Goal: Task Accomplishment & Management: Complete application form

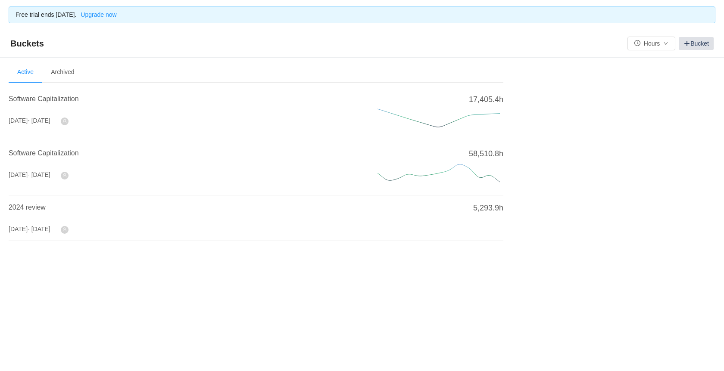
click at [702, 45] on link "Bucket" at bounding box center [695, 43] width 35 height 13
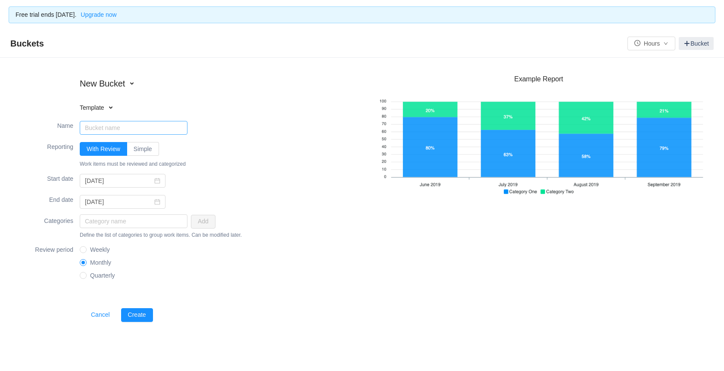
click at [94, 130] on input "Name" at bounding box center [134, 128] width 108 height 14
type input "FY2026"
click at [143, 144] on label "Simple" at bounding box center [143, 149] width 32 height 14
click at [134, 151] on input "Simple" at bounding box center [134, 151] width 0 height 0
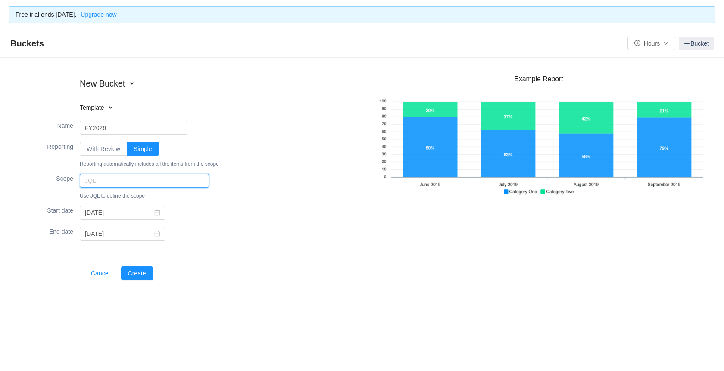
click at [98, 182] on input "text" at bounding box center [144, 181] width 129 height 14
click at [118, 213] on input "[DATE]" at bounding box center [123, 213] width 86 height 14
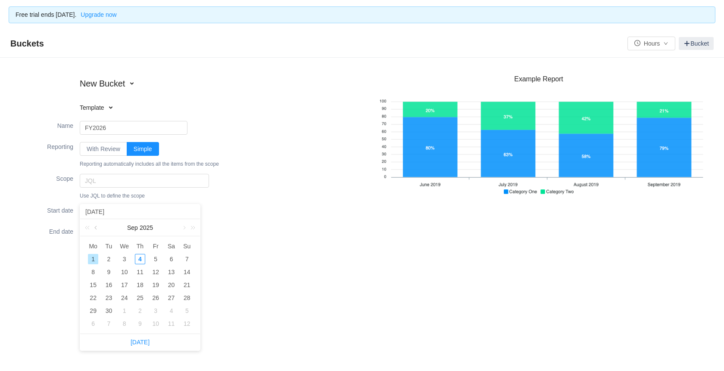
click at [97, 228] on link at bounding box center [97, 227] width 8 height 17
click at [154, 259] on div "1" at bounding box center [155, 259] width 10 height 10
type input "[DATE]"
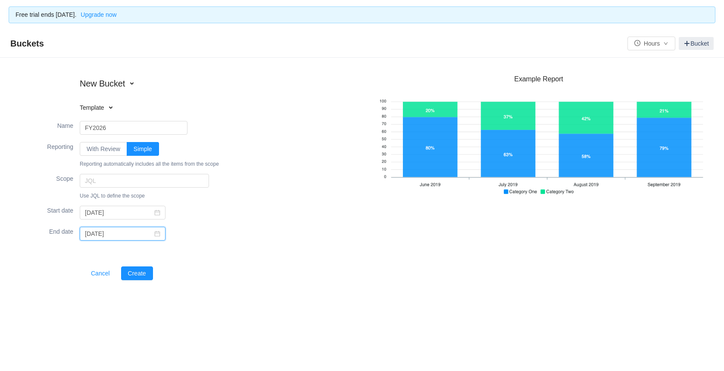
click at [116, 234] on input "[DATE]" at bounding box center [123, 234] width 86 height 14
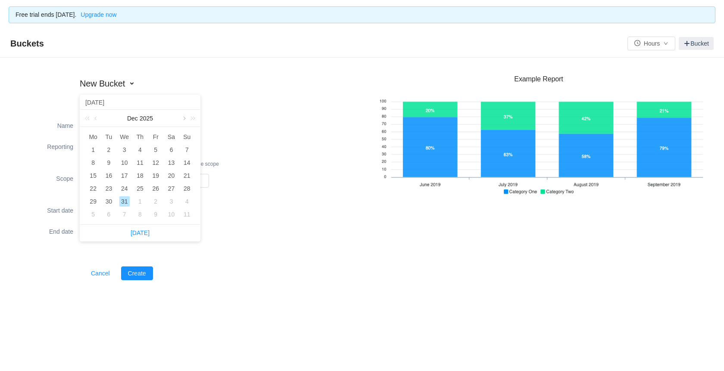
click at [183, 123] on link at bounding box center [184, 118] width 8 height 17
click at [183, 121] on link at bounding box center [184, 118] width 8 height 17
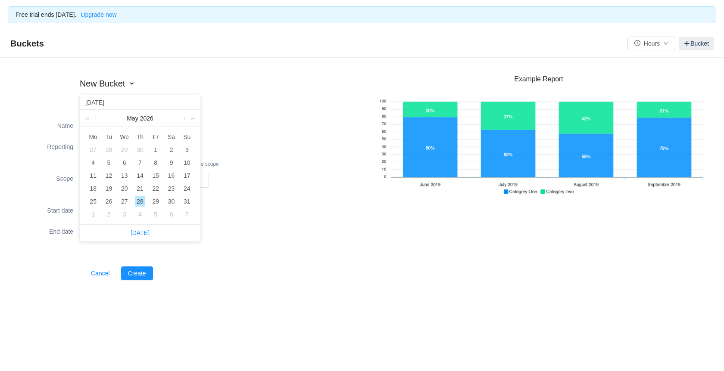
click at [183, 121] on link at bounding box center [184, 118] width 8 height 17
click at [155, 204] on div "31" at bounding box center [155, 201] width 10 height 10
type input "[DATE]"
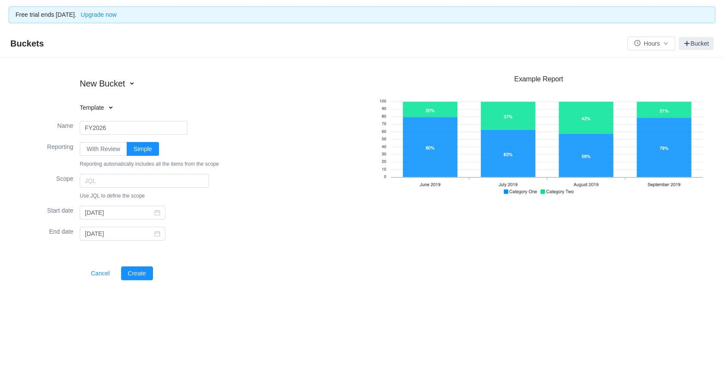
click at [291, 281] on div "Cancel Create" at bounding box center [221, 273] width 282 height 18
click at [93, 104] on h4 "Template" at bounding box center [135, 107] width 110 height 9
click at [95, 120] on li "Software Capitalization" at bounding box center [135, 122] width 110 height 14
type input "Software Capitalization"
type input "[DATE]"
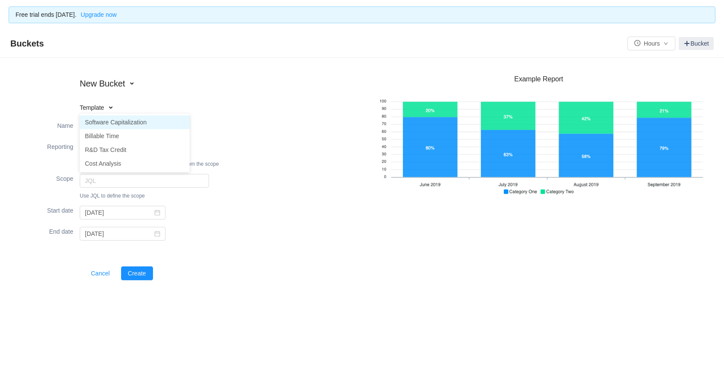
type input "[DATE]"
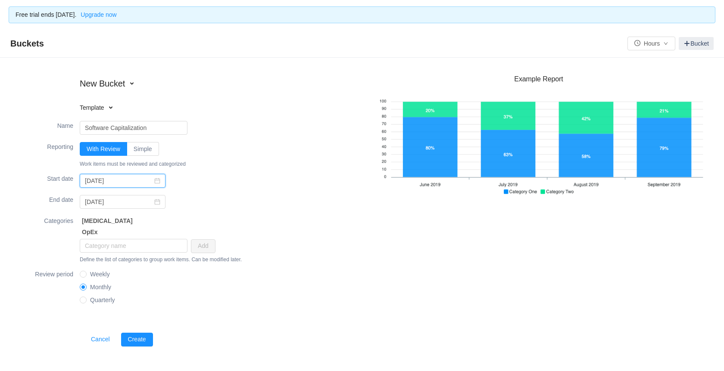
click at [155, 182] on input "[DATE]" at bounding box center [123, 181] width 86 height 14
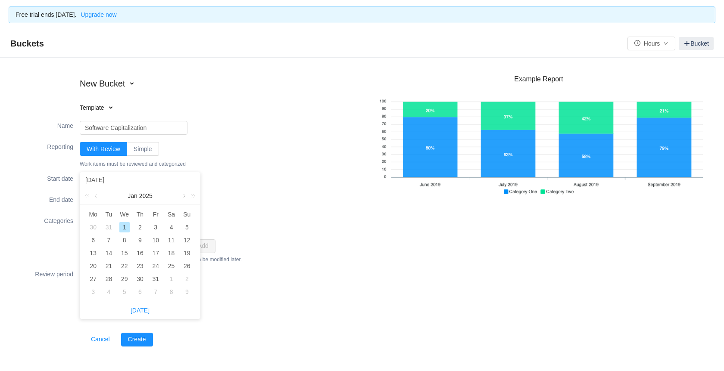
click at [185, 197] on link at bounding box center [184, 195] width 8 height 17
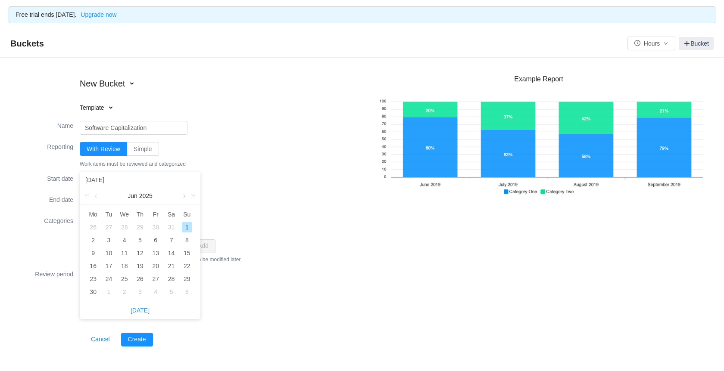
click at [185, 197] on link at bounding box center [184, 195] width 8 height 17
click at [96, 199] on link at bounding box center [97, 195] width 8 height 17
click at [156, 224] on div "1" at bounding box center [155, 227] width 10 height 10
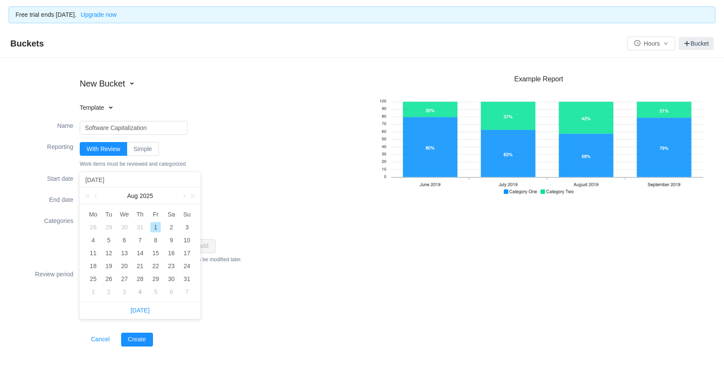
type input "[DATE]"
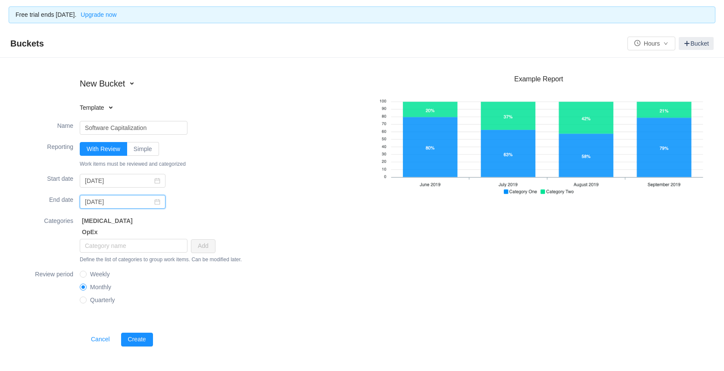
click at [153, 203] on input "[DATE]" at bounding box center [123, 202] width 86 height 14
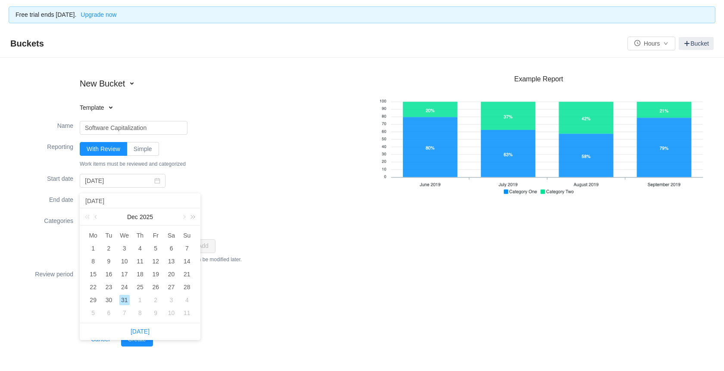
click at [191, 218] on link at bounding box center [191, 216] width 11 height 17
click at [84, 219] on link at bounding box center [88, 216] width 11 height 17
click at [99, 219] on link at bounding box center [97, 216] width 8 height 17
click at [100, 218] on link at bounding box center [97, 216] width 8 height 17
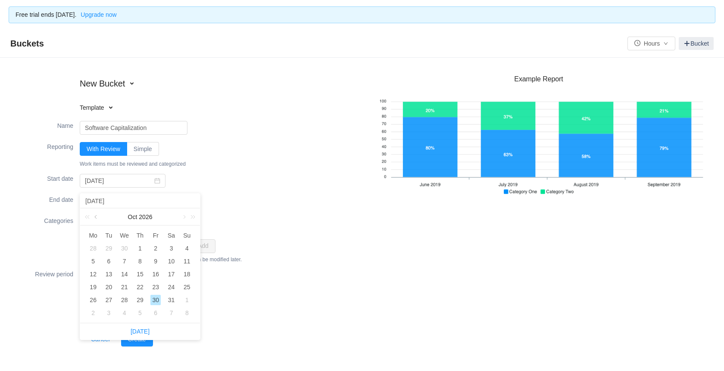
click at [100, 218] on link at bounding box center [97, 216] width 8 height 17
click at [155, 303] on div "31" at bounding box center [155, 300] width 10 height 10
type input "[DATE]"
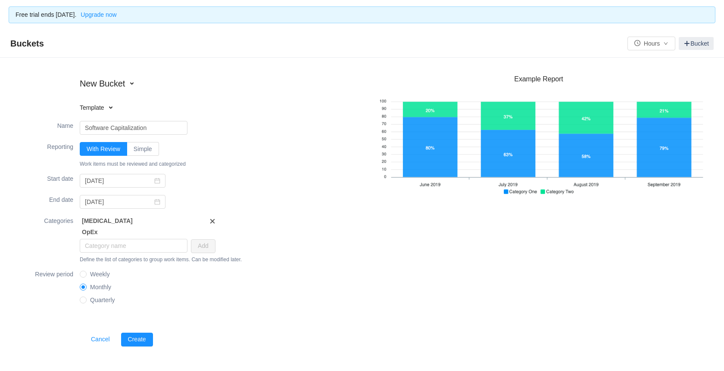
click at [213, 221] on span at bounding box center [212, 221] width 6 height 7
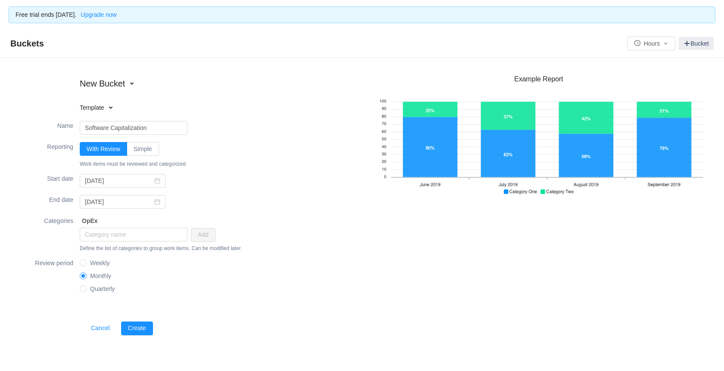
click at [0, 0] on span at bounding box center [0, 0] width 0 height 0
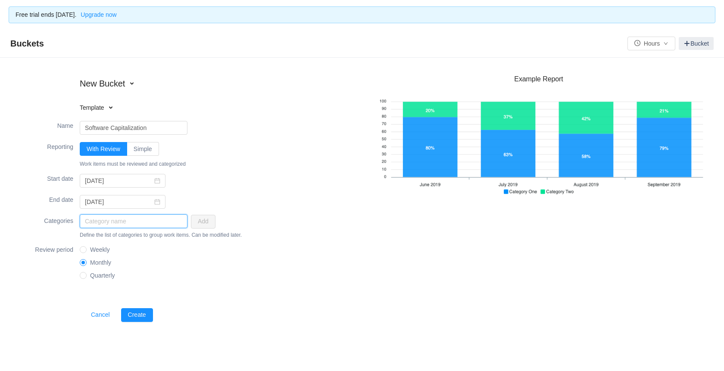
click at [133, 228] on input "text" at bounding box center [134, 221] width 108 height 14
click at [129, 226] on input "text" at bounding box center [134, 221] width 108 height 14
type input "Modernize Storefront"
click at [204, 219] on button "Add" at bounding box center [203, 222] width 25 height 14
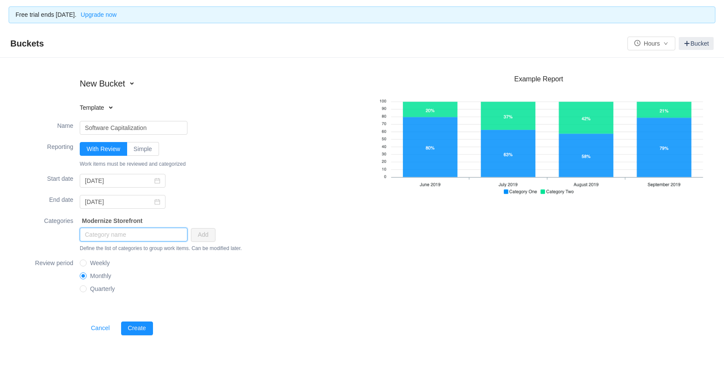
click at [116, 232] on input "text" at bounding box center [134, 235] width 108 height 14
type input "New ERP / POS"
click at [193, 233] on button "Add" at bounding box center [203, 235] width 25 height 14
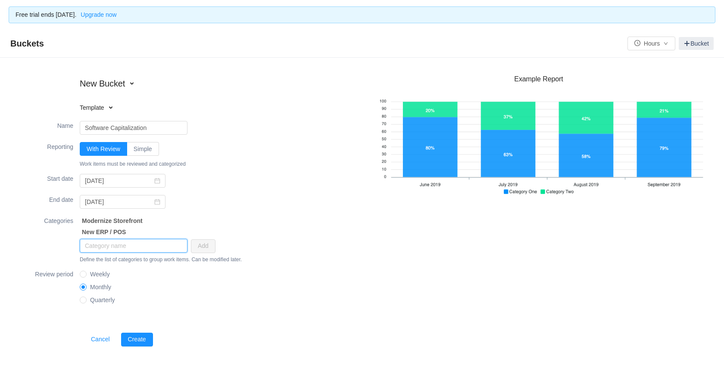
click at [139, 249] on input "text" at bounding box center [134, 246] width 108 height 14
type input "Get Out Of Nav"
click at [202, 249] on button "Add" at bounding box center [203, 246] width 25 height 14
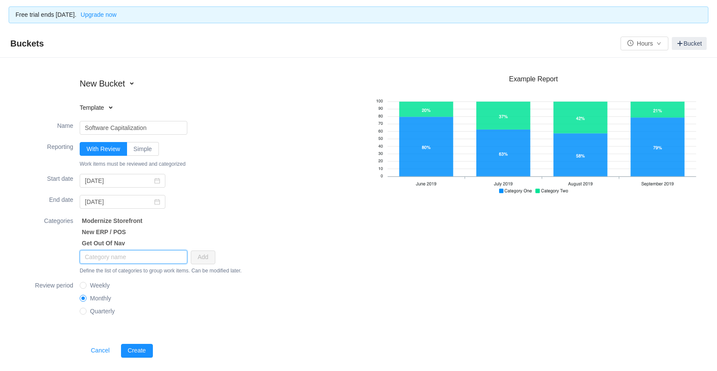
click at [121, 258] on input "text" at bounding box center [134, 257] width 108 height 14
type input "Bolind Migration"
click at [194, 259] on button "Add" at bounding box center [203, 258] width 25 height 14
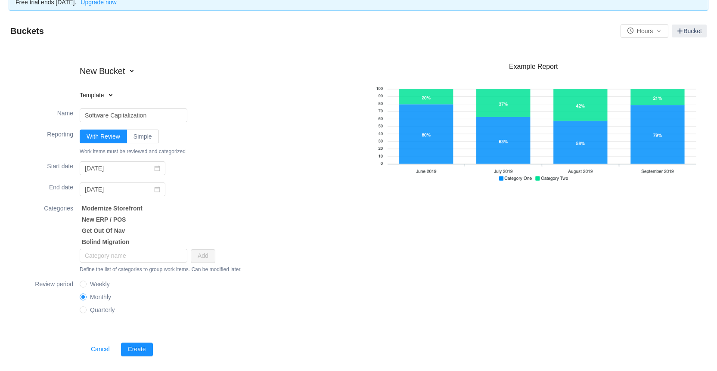
scroll to position [19, 0]
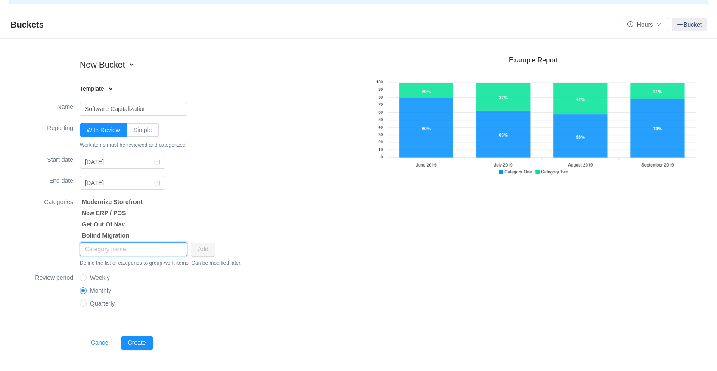
click at [135, 246] on input "text" at bounding box center [134, 249] width 108 height 14
type input "Other Projects"
click at [201, 247] on button "Add" at bounding box center [203, 250] width 25 height 14
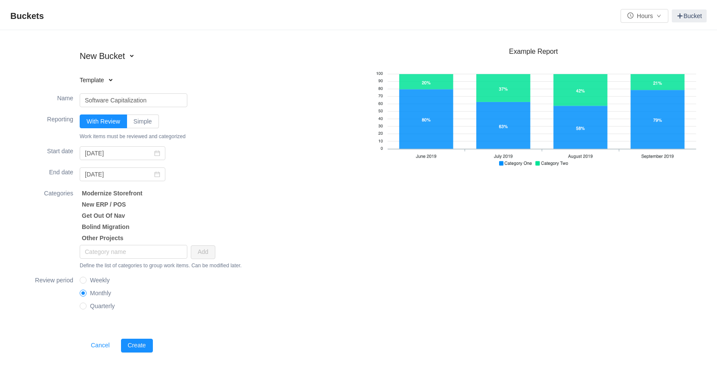
scroll to position [30, 0]
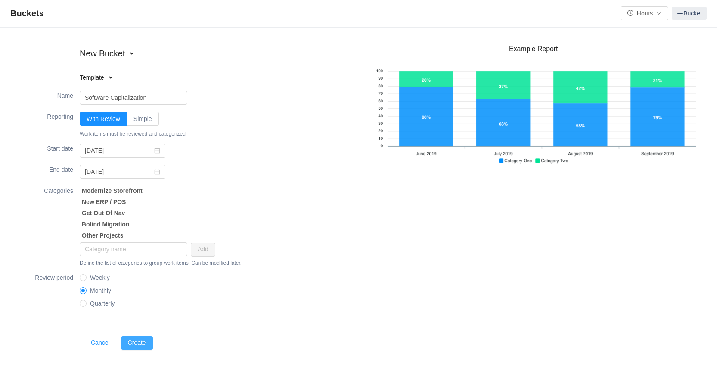
click at [139, 339] on button "Create" at bounding box center [137, 343] width 32 height 14
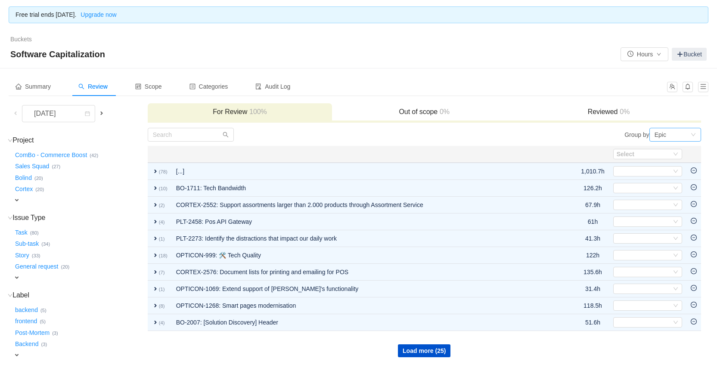
click at [672, 138] on div "Epic" at bounding box center [673, 134] width 36 height 13
click at [667, 137] on div "Epic" at bounding box center [673, 134] width 36 height 13
click at [417, 346] on button "Load more (25)" at bounding box center [424, 351] width 53 height 13
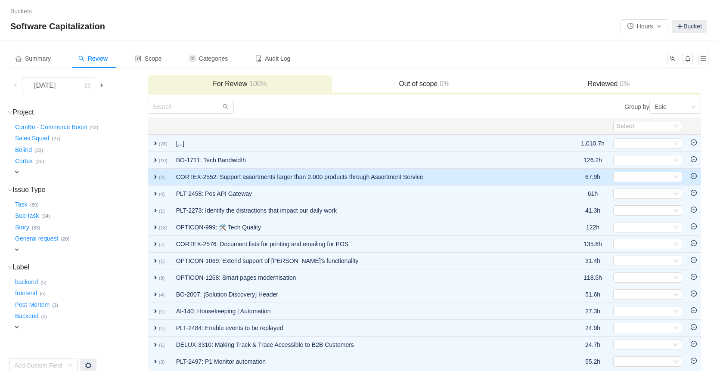
scroll to position [43, 0]
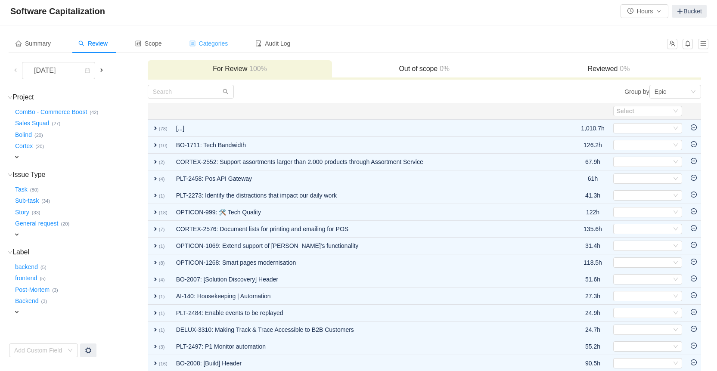
click at [217, 43] on span "Categories" at bounding box center [209, 43] width 39 height 7
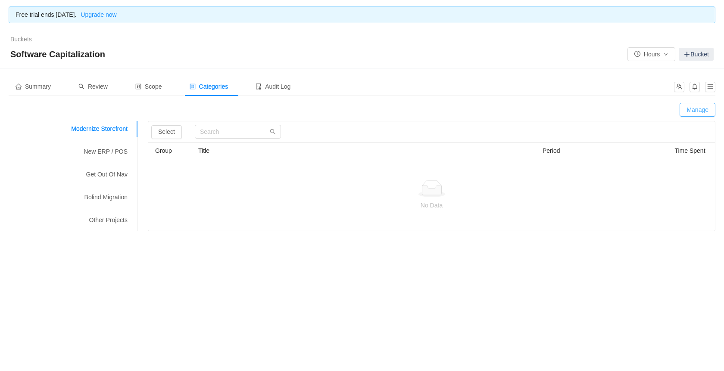
click at [685, 107] on button "Manage" at bounding box center [697, 110] width 36 height 14
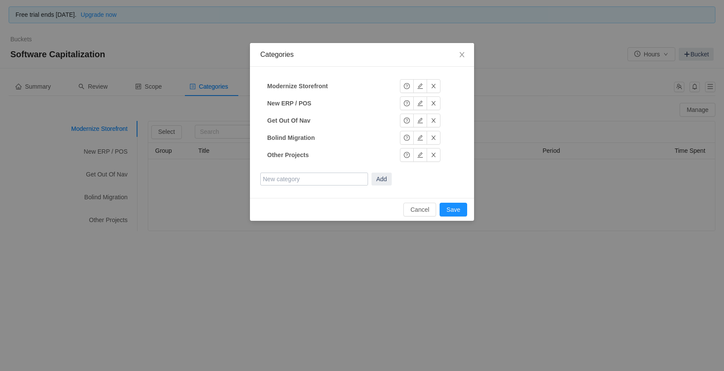
click at [301, 182] on input "text" at bounding box center [314, 179] width 108 height 13
type input "Tech Bandwidth"
click at [382, 178] on button "Add" at bounding box center [381, 179] width 20 height 13
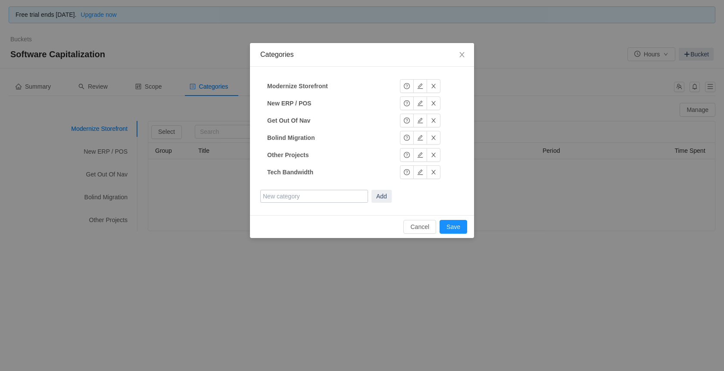
click at [297, 196] on input "text" at bounding box center [314, 196] width 108 height 13
type input "Business Continuity"
click at [377, 197] on button "Add" at bounding box center [381, 196] width 20 height 13
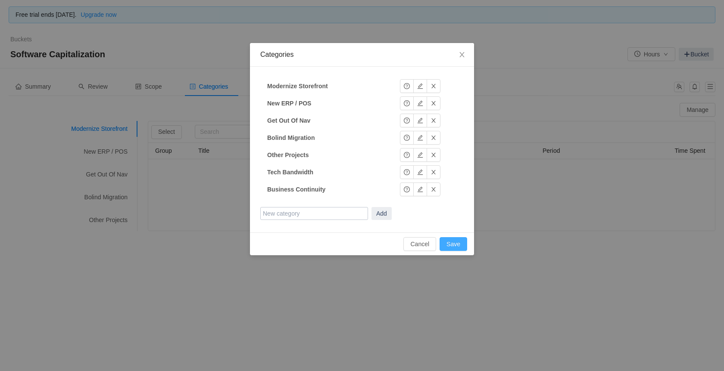
click at [452, 244] on button "Save" at bounding box center [453, 244] width 28 height 14
